Goal: Task Accomplishment & Management: Use online tool/utility

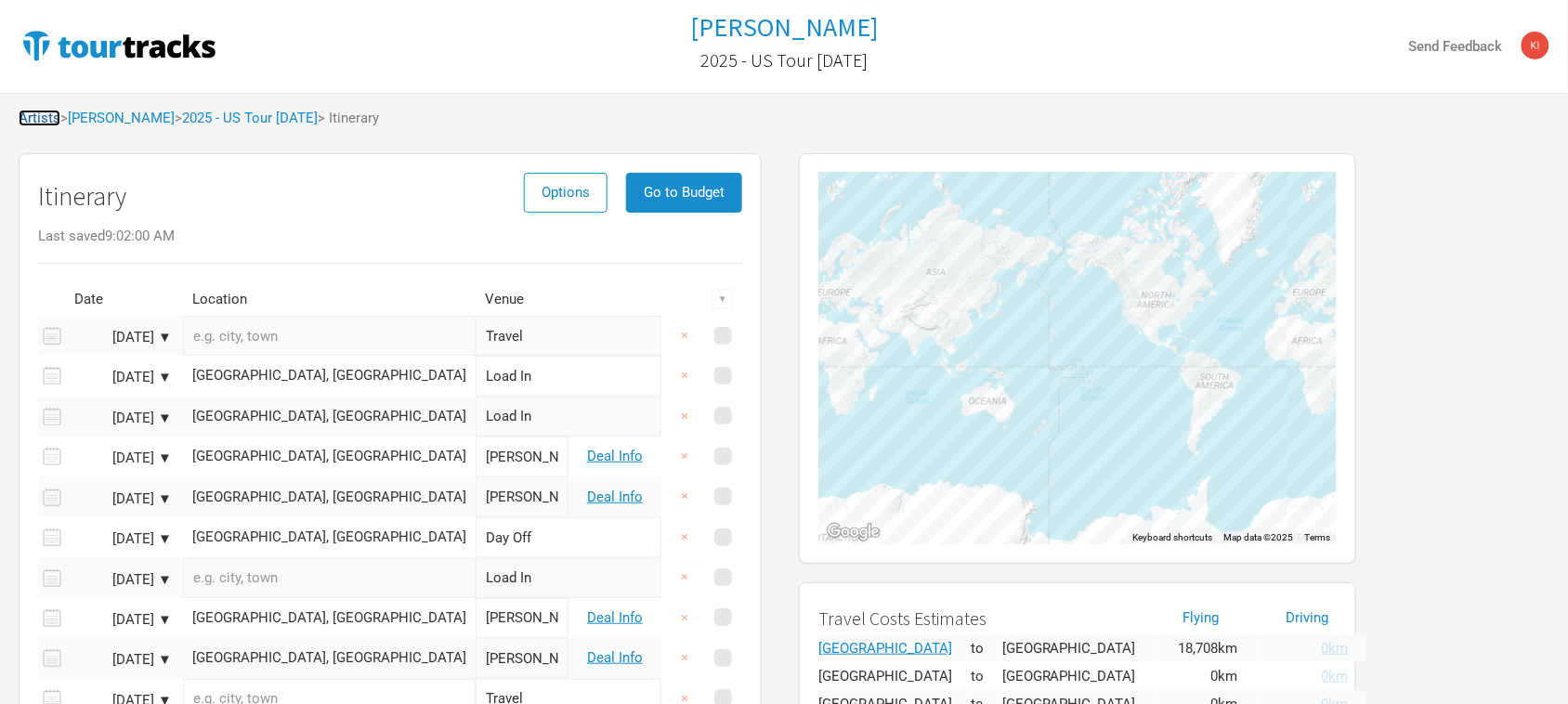
click at [37, 110] on link "Artists" at bounding box center [39, 118] width 42 height 17
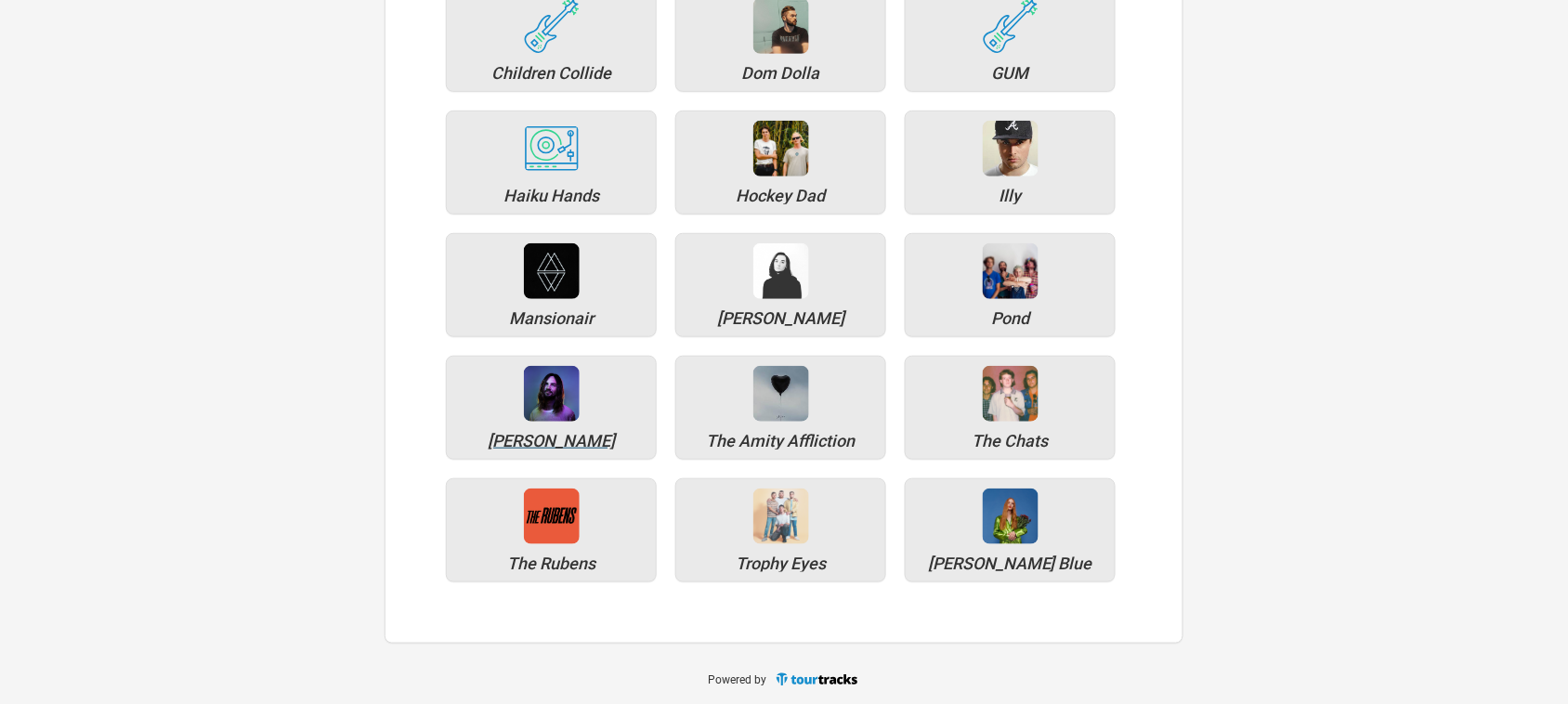
scroll to position [277, 0]
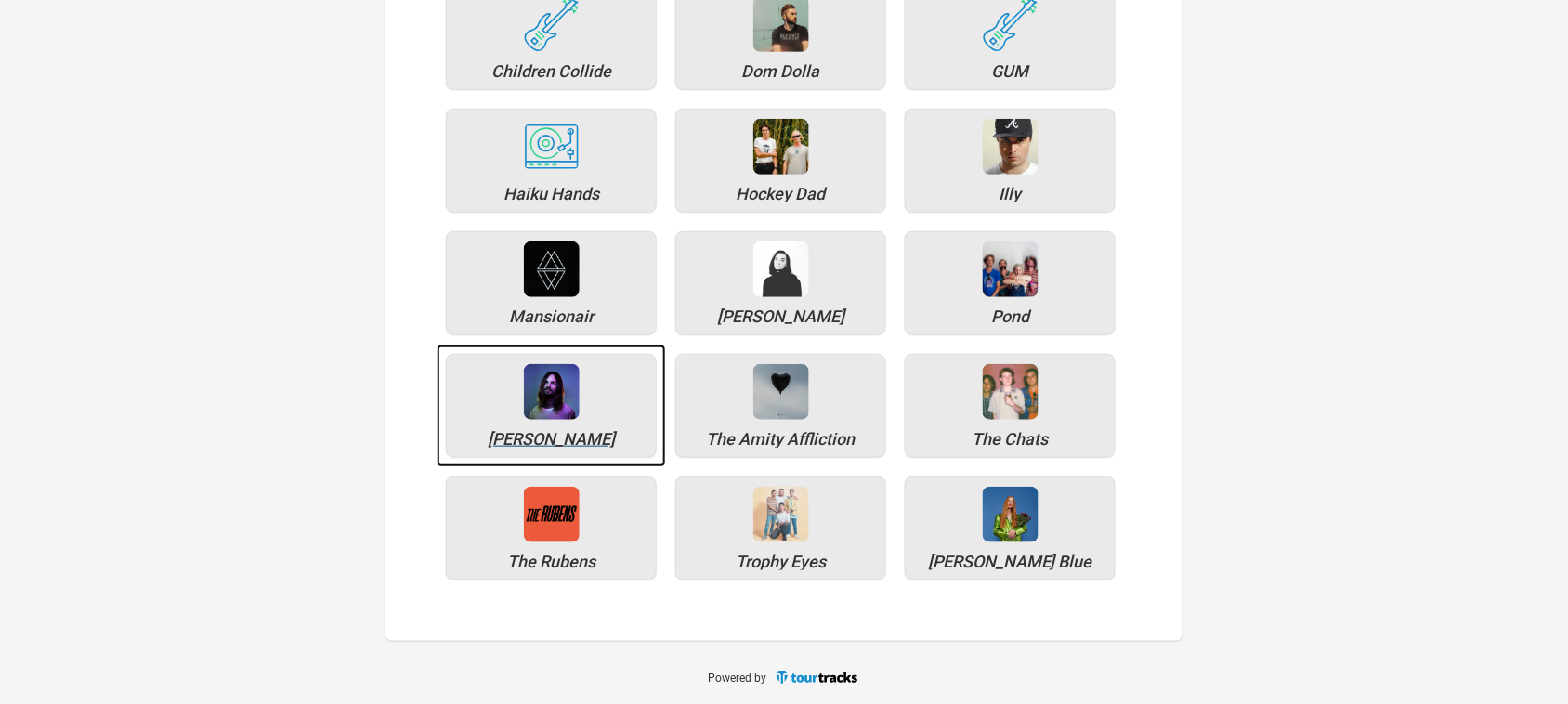
click at [560, 429] on div "[PERSON_NAME]" at bounding box center [552, 406] width 211 height 104
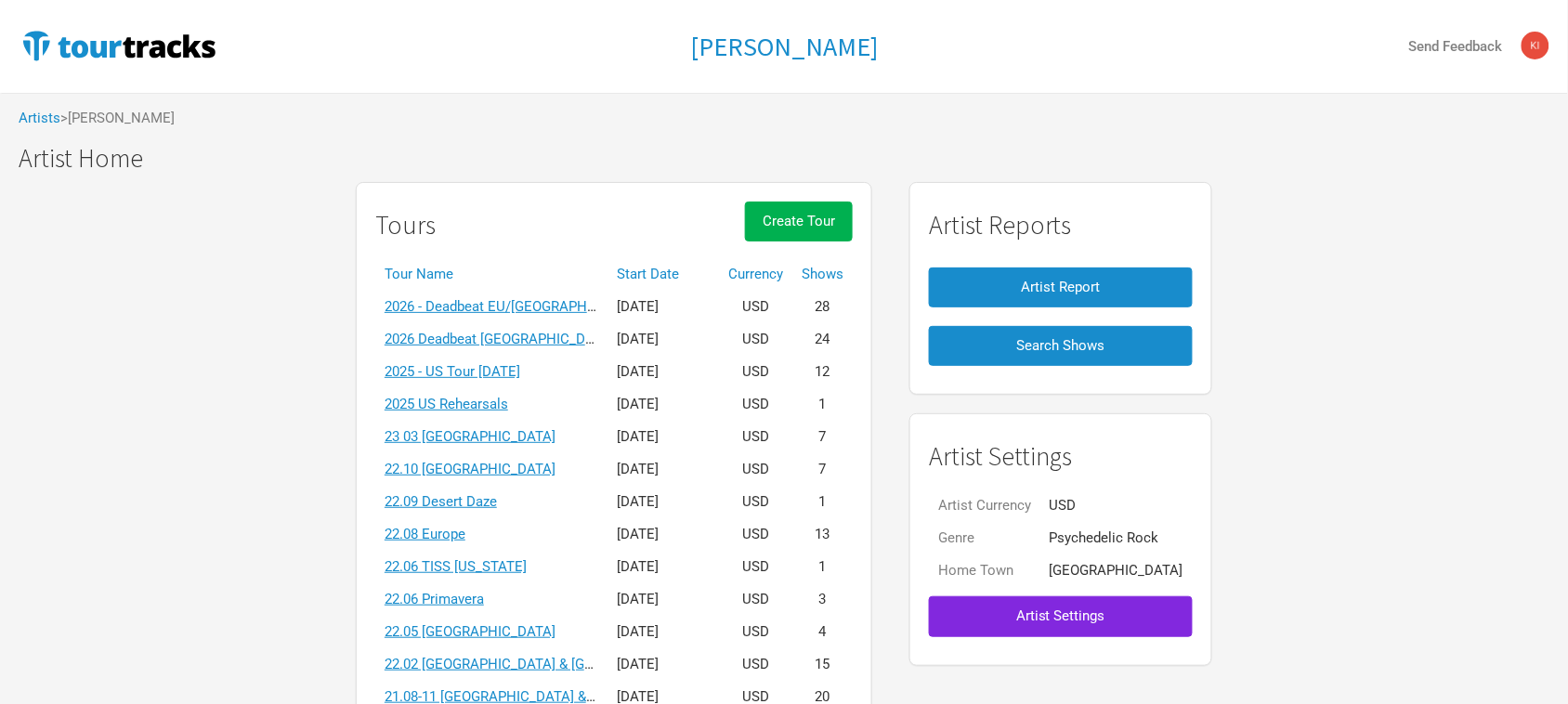
scroll to position [116, 0]
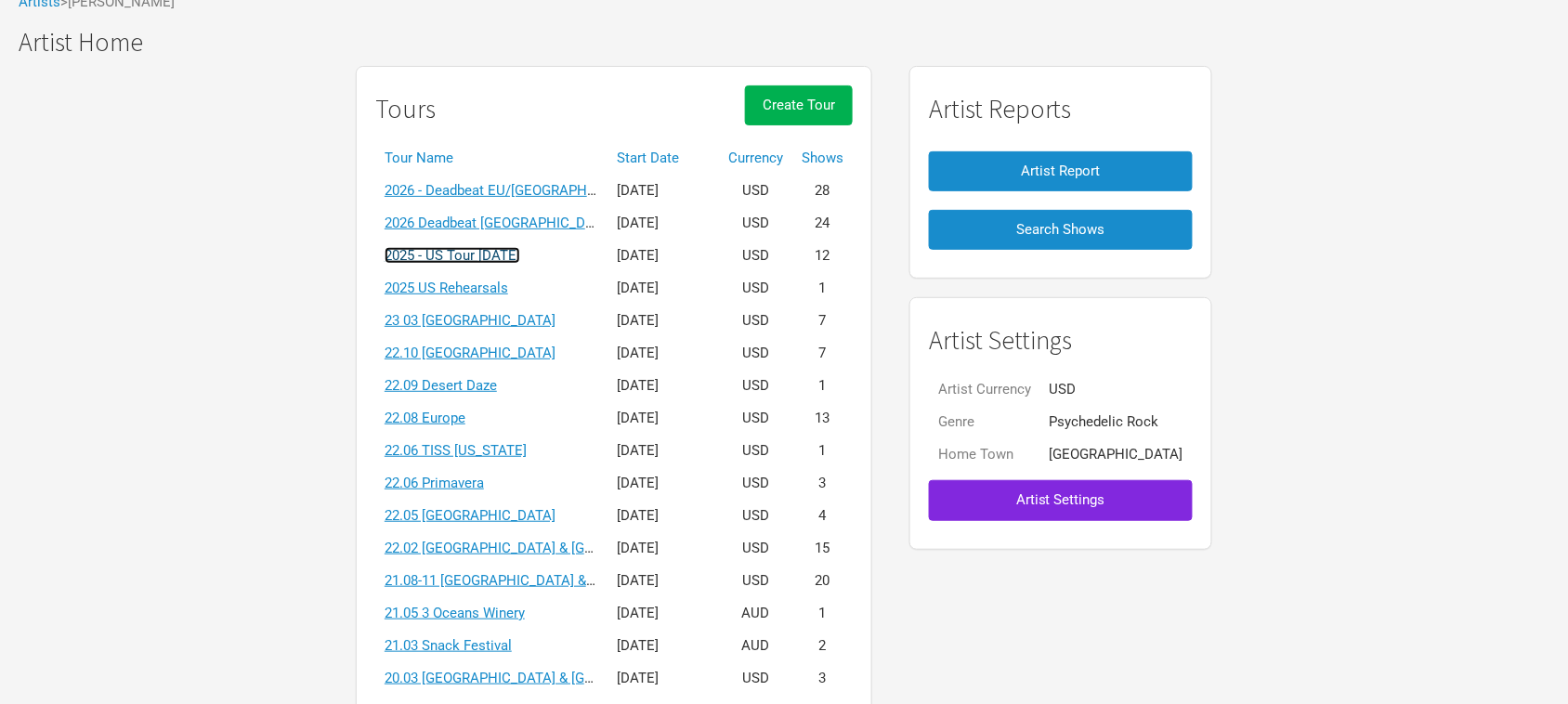
click at [520, 257] on link "2025 - US Tour [DATE]" at bounding box center [453, 255] width 136 height 17
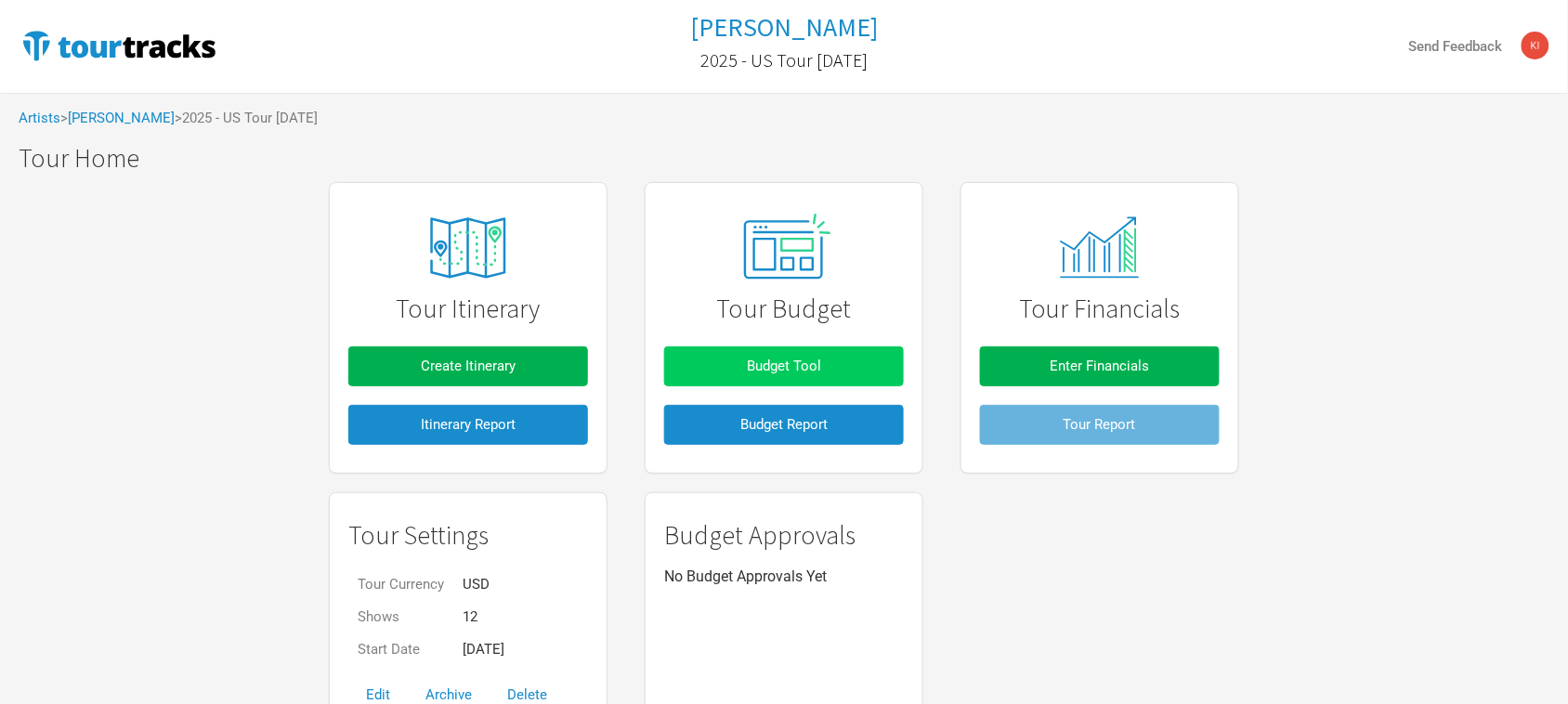
click at [818, 364] on span "Budget Tool" at bounding box center [784, 366] width 75 height 17
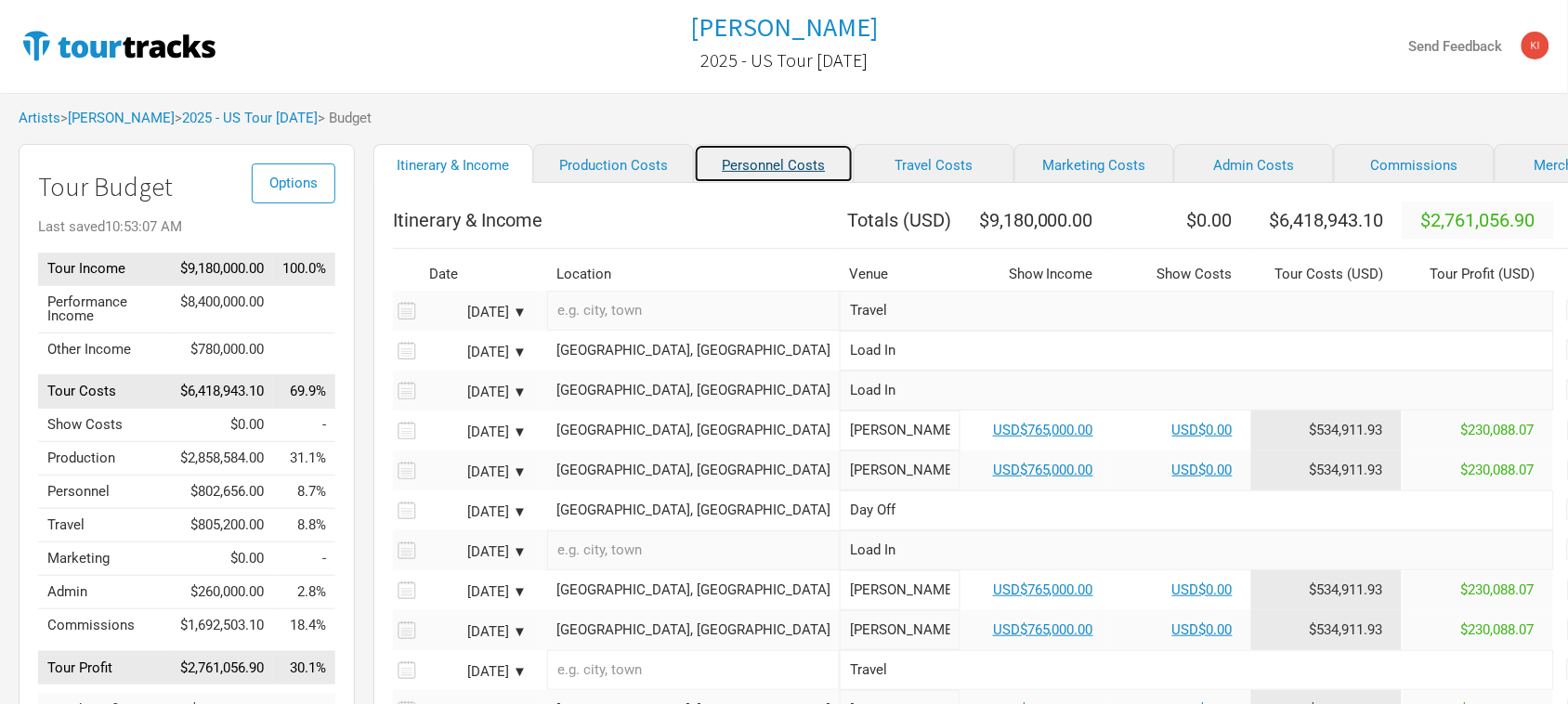
click at [727, 165] on link "Personnel Costs" at bounding box center [773, 164] width 159 height 39
select select "Total Days"
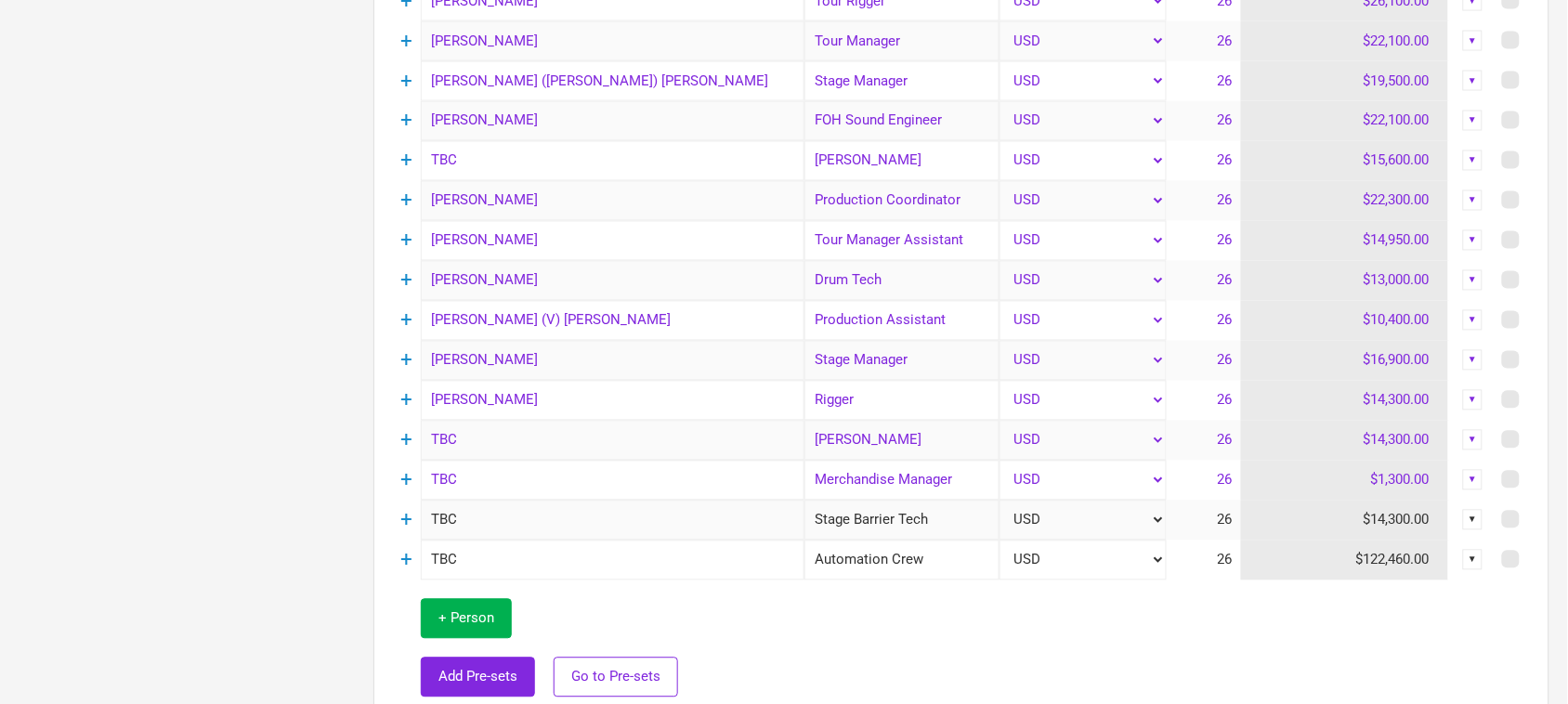
scroll to position [928, 0]
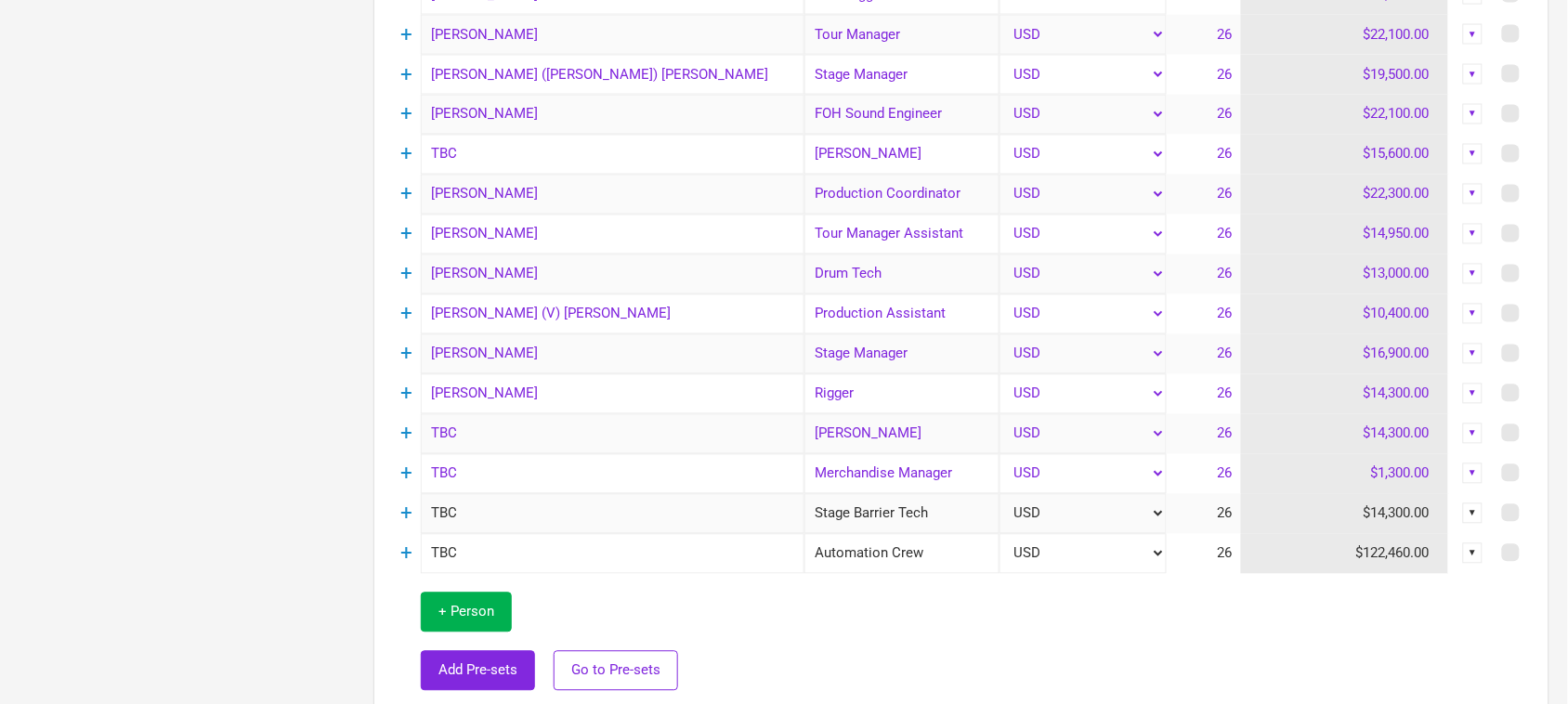
click at [0, 244] on div "Options Tour Budget Last saved 10:53:09 AM Tour Income $9,180,000.00 100.0% Per…" at bounding box center [177, 247] width 355 height 2062
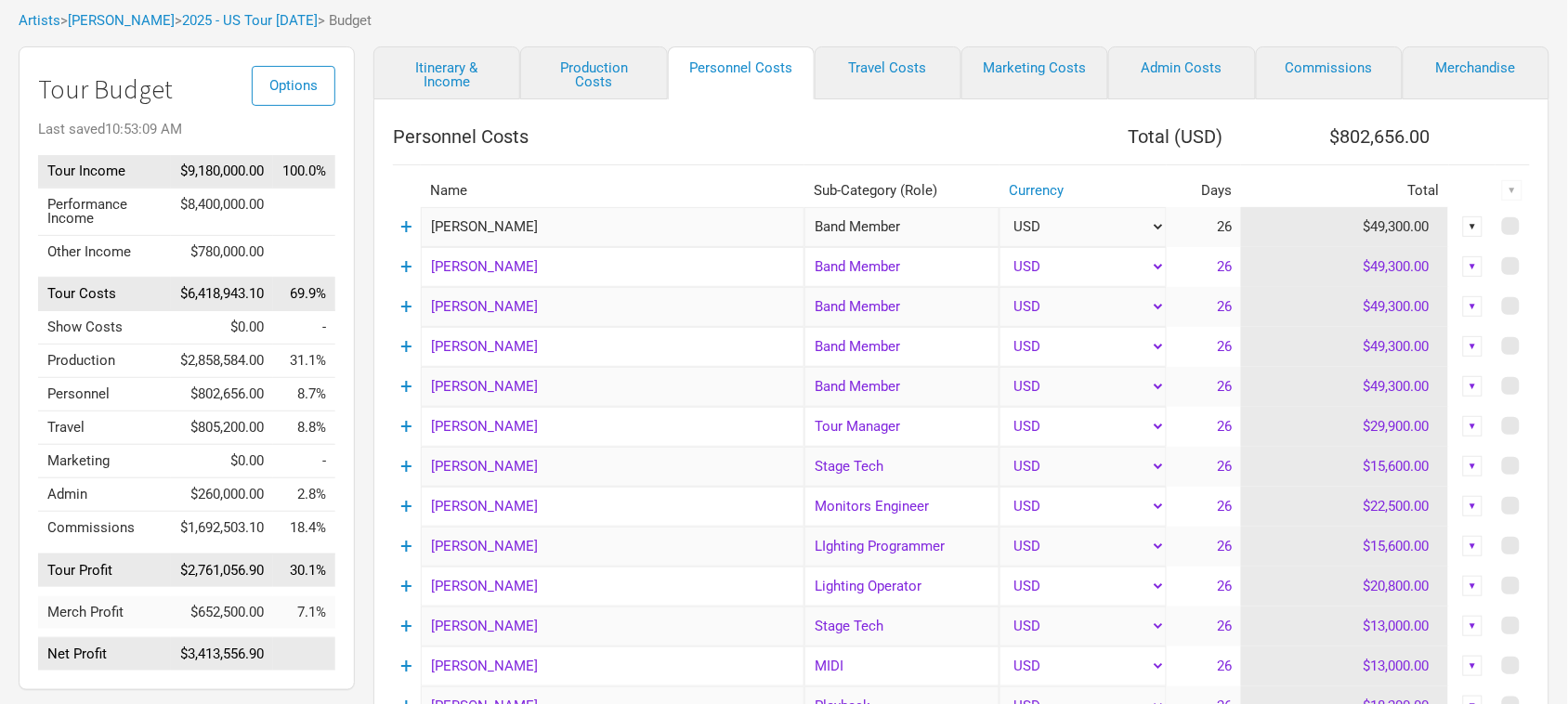
scroll to position [0, 0]
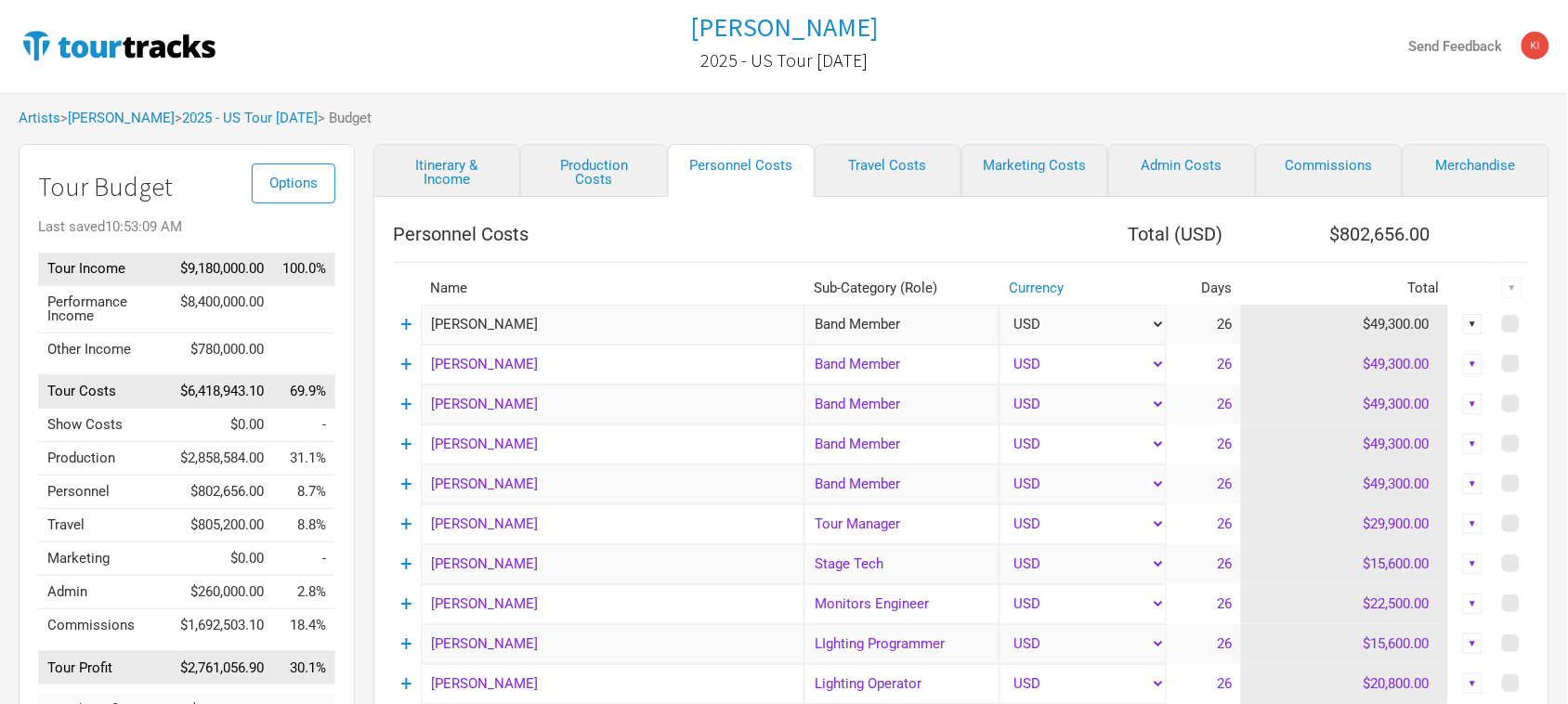
click at [650, 114] on div "Artists > [PERSON_NAME] > 2025 - US Tour [DATE] > Budget" at bounding box center [784, 118] width 1568 height 51
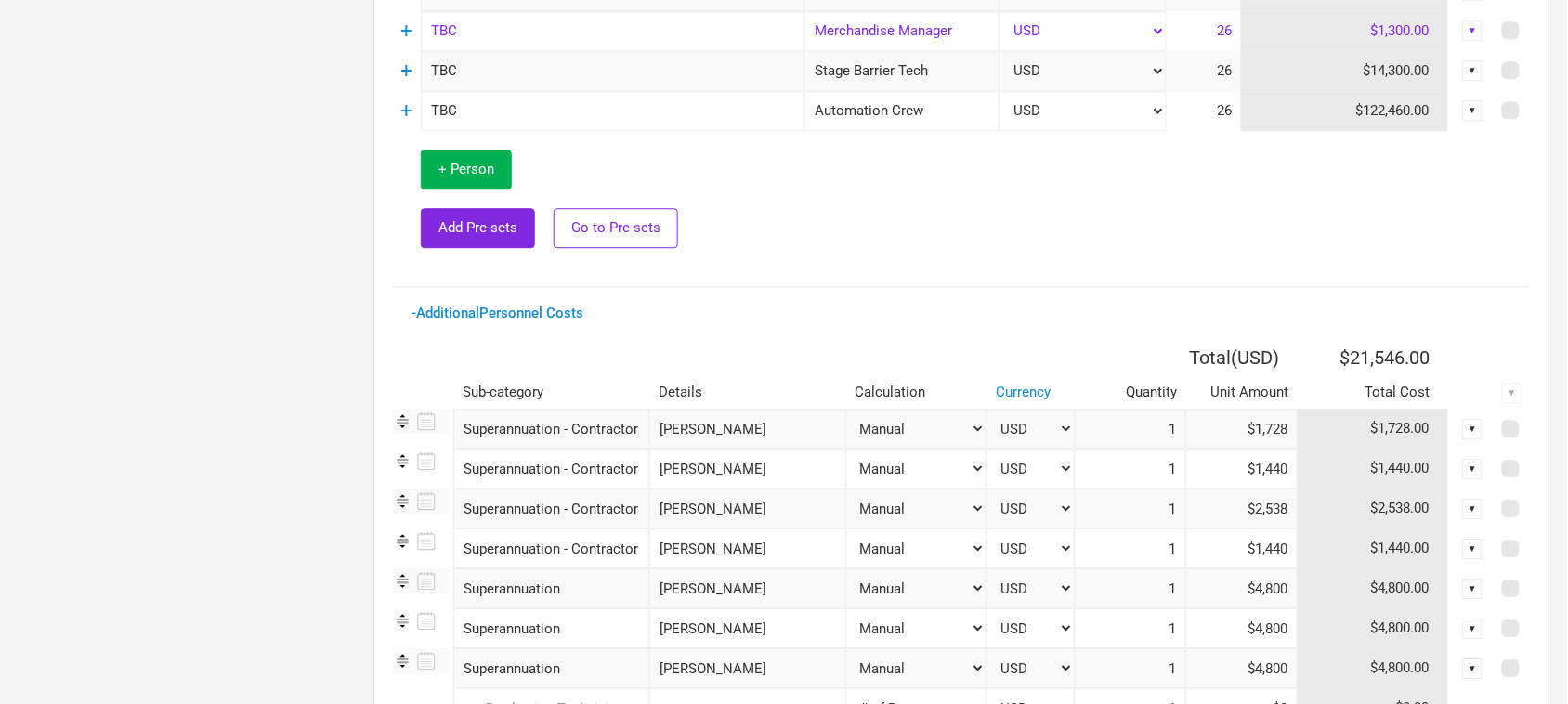
scroll to position [1509, 0]
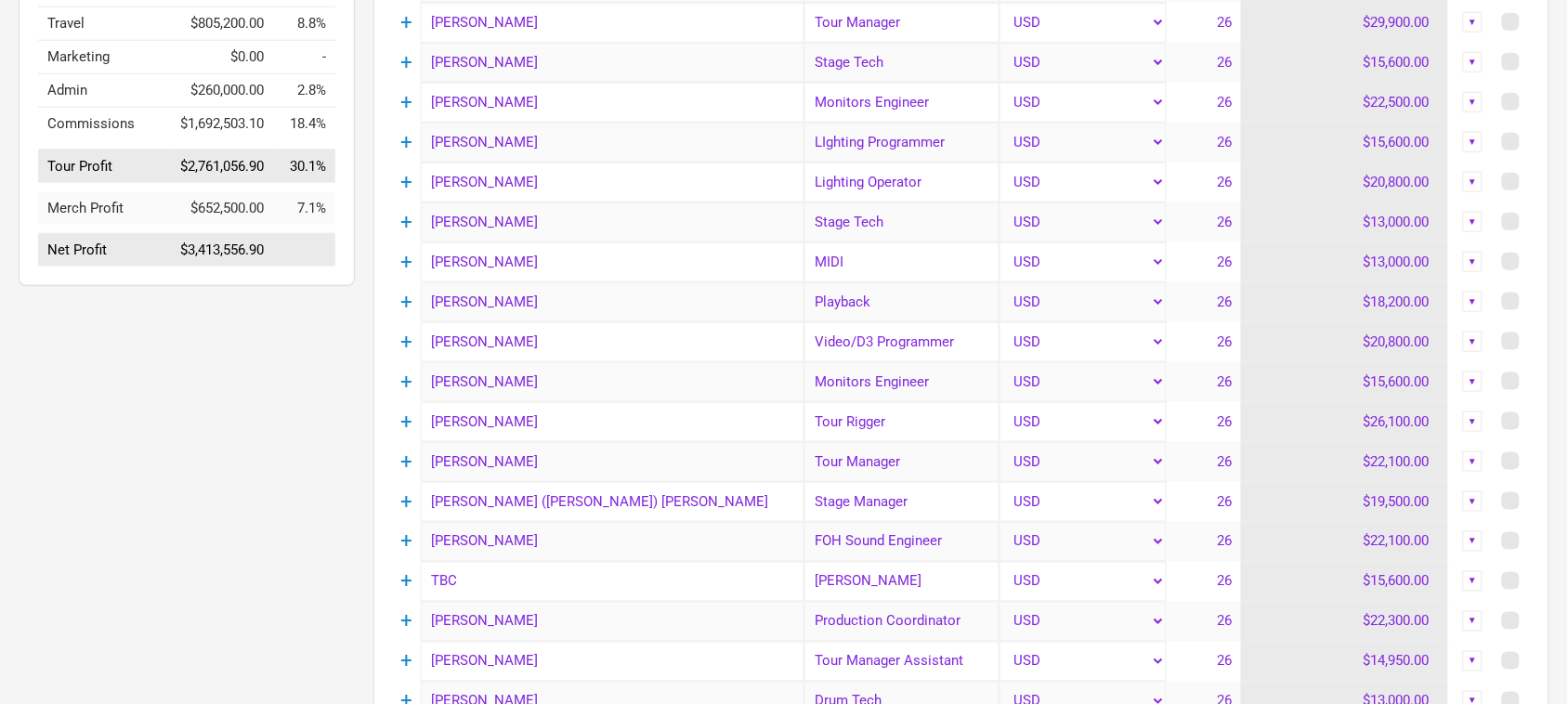
scroll to position [0, 0]
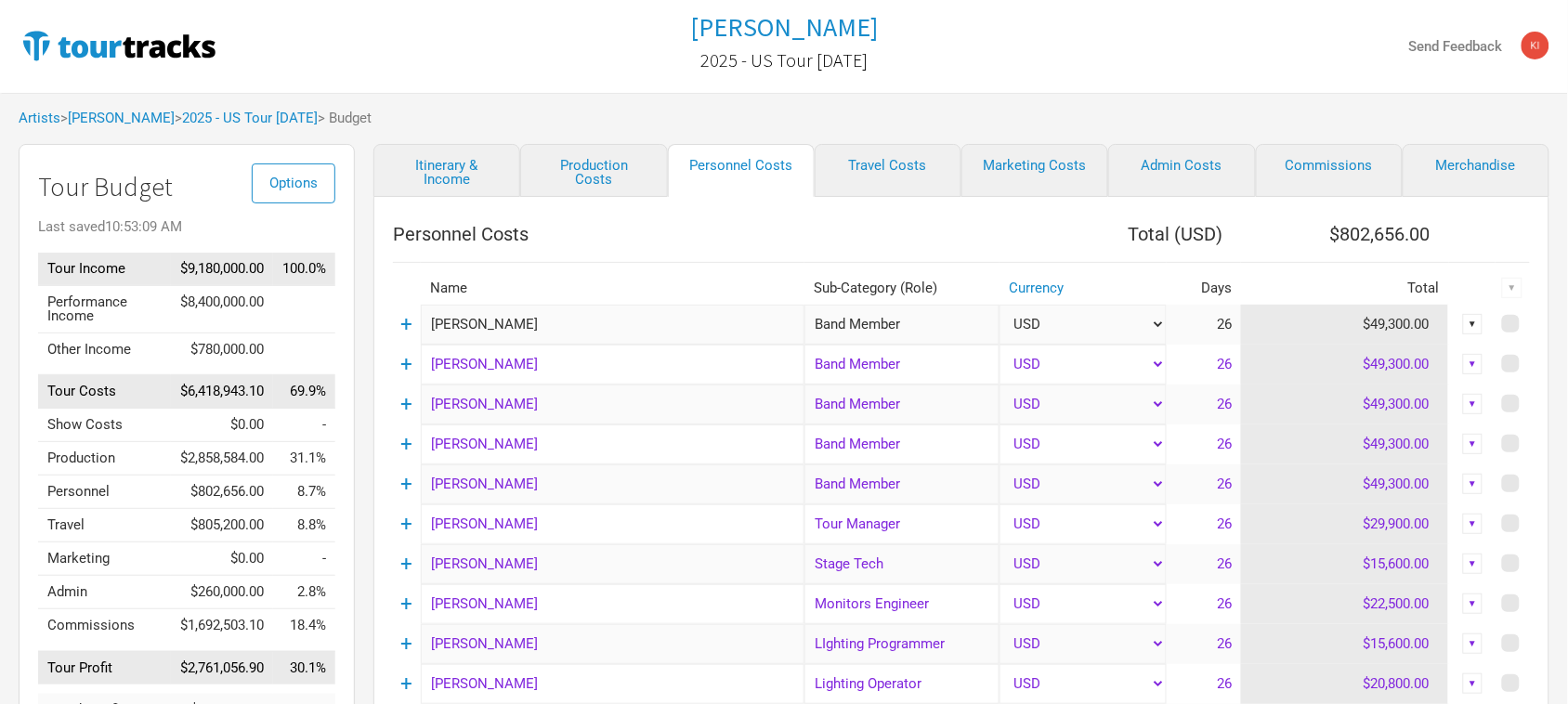
click at [550, 48] on div "Tame Impala 2025 - US Tour [DATE]" at bounding box center [783, 47] width 510 height 74
